Goal: Task Accomplishment & Management: Use online tool/utility

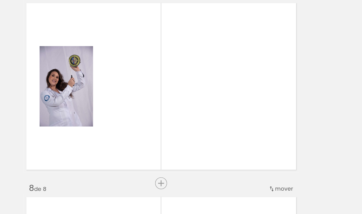
scroll to position [841, 0]
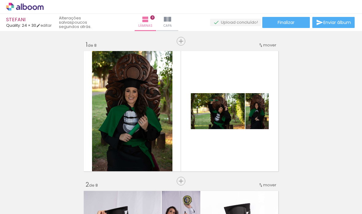
scroll to position [867, 0]
